Goal: Task Accomplishment & Management: Use online tool/utility

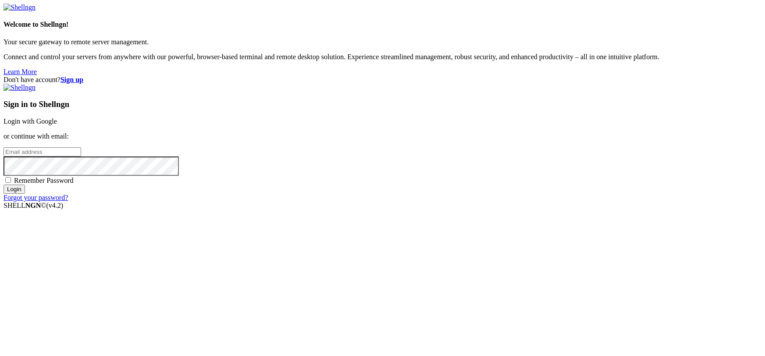
type input "[EMAIL_ADDRESS][DOMAIN_NAME]"
click at [57, 125] on link "Login with Google" at bounding box center [30, 120] width 53 height 7
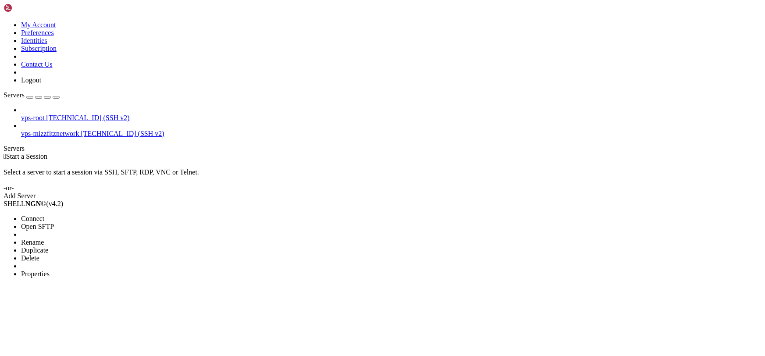
click at [44, 215] on span "Connect" at bounding box center [32, 218] width 23 height 7
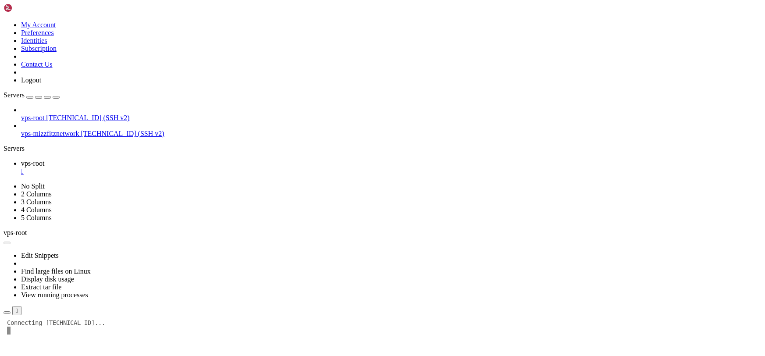
click at [157, 167] on div "" at bounding box center [391, 171] width 740 height 8
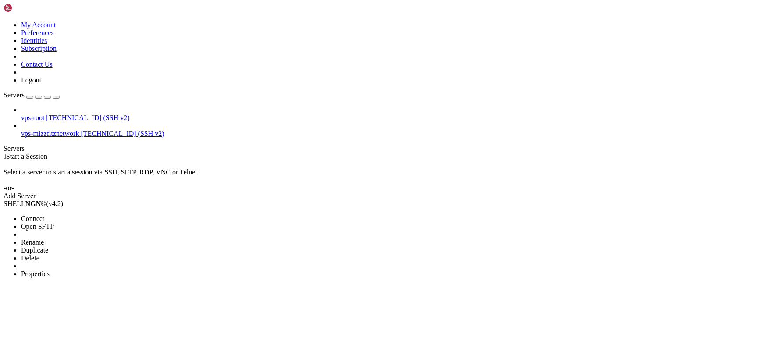
drag, startPoint x: 20, startPoint y: 48, endPoint x: 54, endPoint y: 58, distance: 35.6
drag, startPoint x: 54, startPoint y: 58, endPoint x: 191, endPoint y: 83, distance: 138.6
click at [44, 215] on span "Connect" at bounding box center [32, 218] width 23 height 7
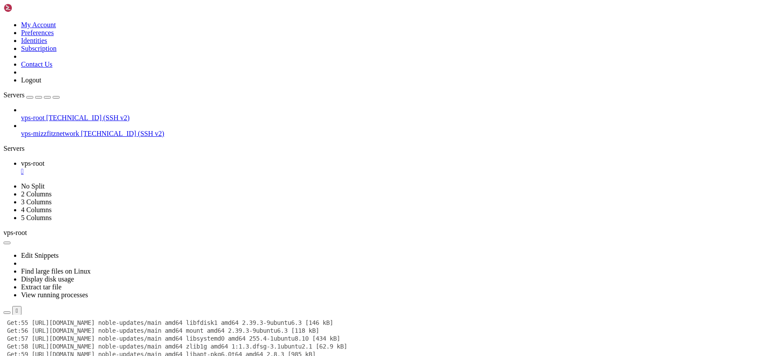
scroll to position [1404, 0]
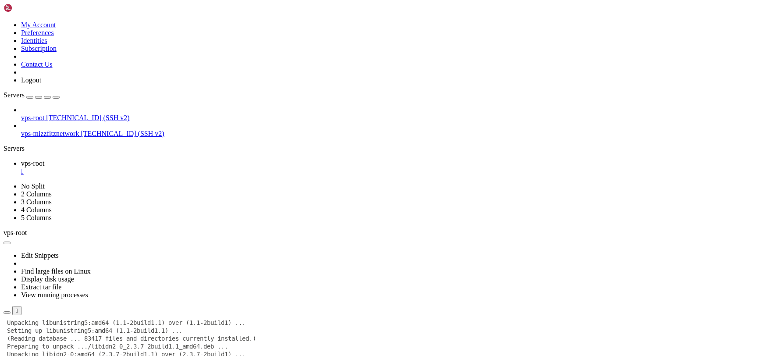
scroll to position [5688, 0]
click at [439, 315] on div at bounding box center [383, 315] width 758 height 0
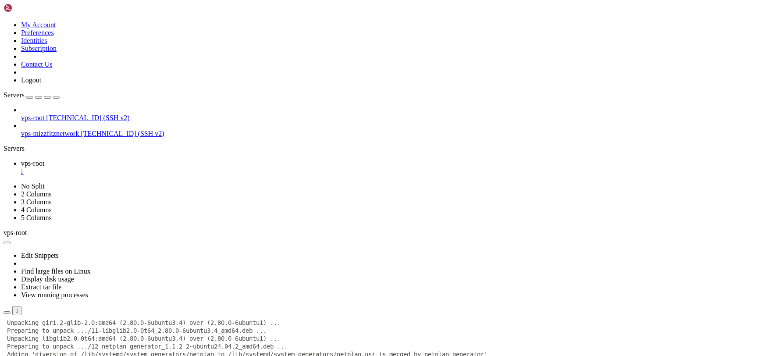
scroll to position [6484, 0]
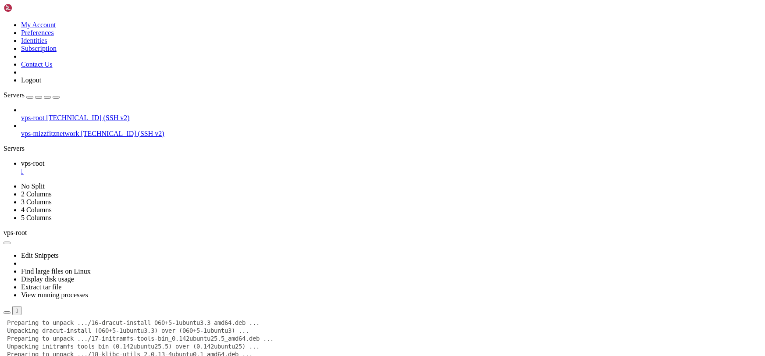
click at [56, 97] on icon "button" at bounding box center [56, 97] width 0 height 0
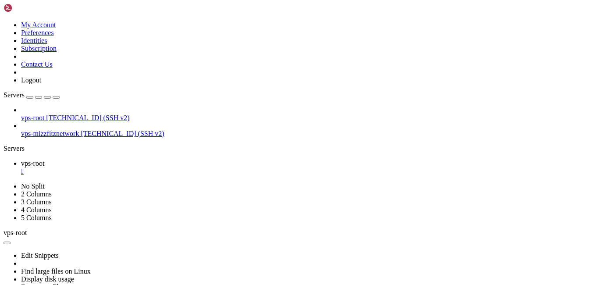
scroll to position [11794, 0]
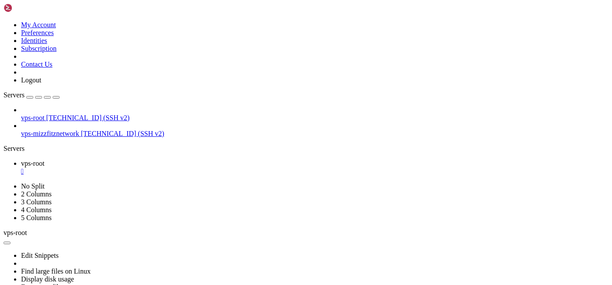
scroll to position [12354, 0]
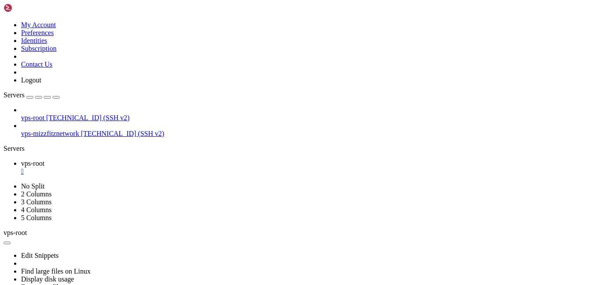
drag, startPoint x: 539, startPoint y: 564, endPoint x: 522, endPoint y: 557, distance: 18.6
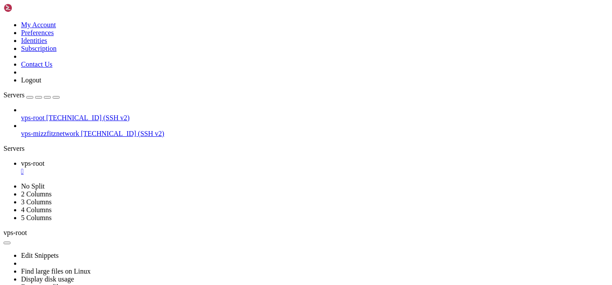
scroll to position [12417, 0]
drag, startPoint x: 472, startPoint y: 521, endPoint x: 380, endPoint y: 470, distance: 104.4
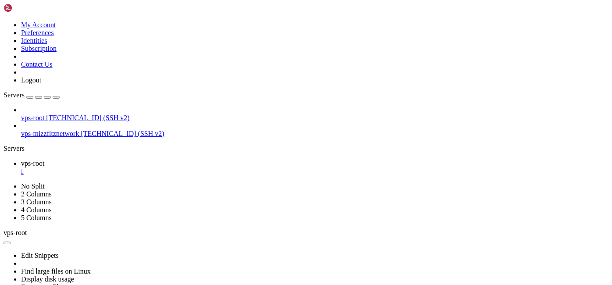
drag, startPoint x: 382, startPoint y: 468, endPoint x: 346, endPoint y: 461, distance: 36.7
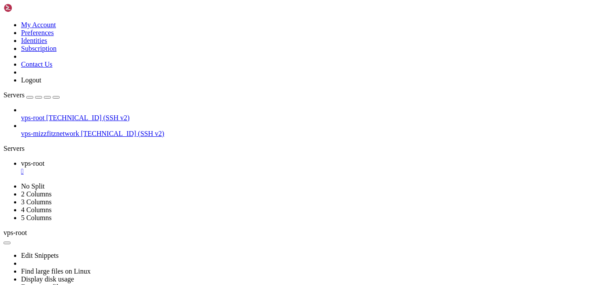
drag, startPoint x: 493, startPoint y: 470, endPoint x: 314, endPoint y: 439, distance: 182.4
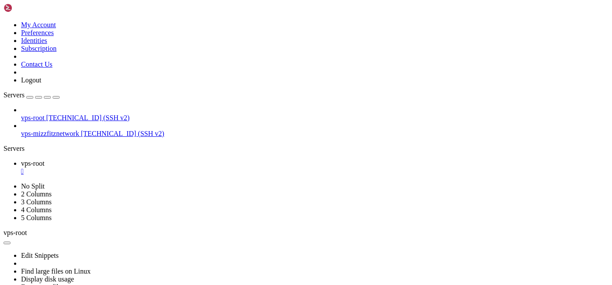
scroll to position [14689, 0]
drag, startPoint x: 406, startPoint y: 471, endPoint x: 305, endPoint y: 510, distance: 108.2
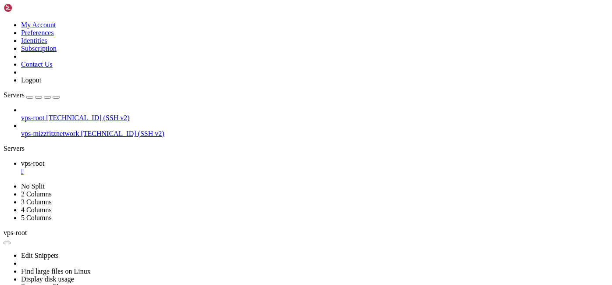
drag, startPoint x: 511, startPoint y: 512, endPoint x: 502, endPoint y: 508, distance: 10.8
drag, startPoint x: 473, startPoint y: 479, endPoint x: 294, endPoint y: 520, distance: 184.3
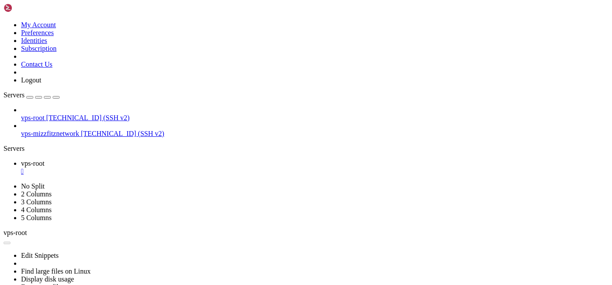
click at [62, 160] on link "vps-root " at bounding box center [314, 168] width 587 height 16
click at [57, 167] on div "" at bounding box center [314, 171] width 587 height 8
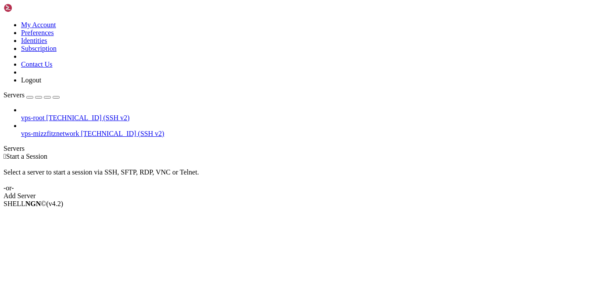
drag, startPoint x: 0, startPoint y: 62, endPoint x: 7, endPoint y: 57, distance: 9.0
click at [4, 145] on div "Servers" at bounding box center [306, 149] width 605 height 8
drag, startPoint x: 73, startPoint y: 62, endPoint x: 330, endPoint y: 73, distance: 257.1
click at [44, 215] on span "Connect" at bounding box center [32, 218] width 23 height 7
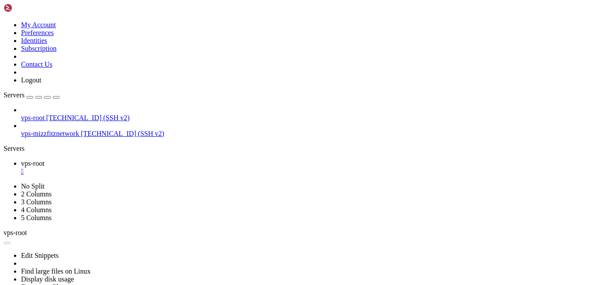
scroll to position [0, 0]
click at [156, 167] on div "" at bounding box center [314, 171] width 587 height 8
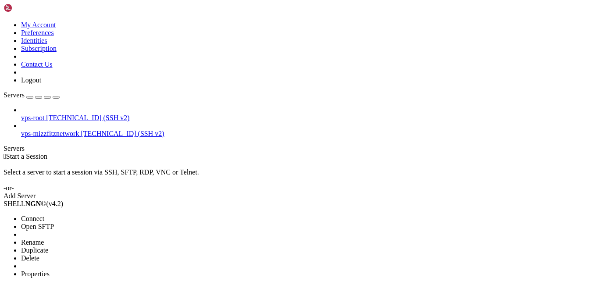
drag, startPoint x: 88, startPoint y: 85, endPoint x: 113, endPoint y: 84, distance: 24.6
click at [44, 215] on span "Connect" at bounding box center [32, 218] width 23 height 7
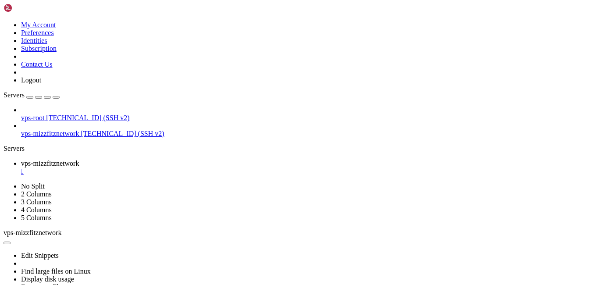
scroll to position [63, 0]
drag, startPoint x: 395, startPoint y: 491, endPoint x: 330, endPoint y: 479, distance: 66.1
